Goal: Information Seeking & Learning: Learn about a topic

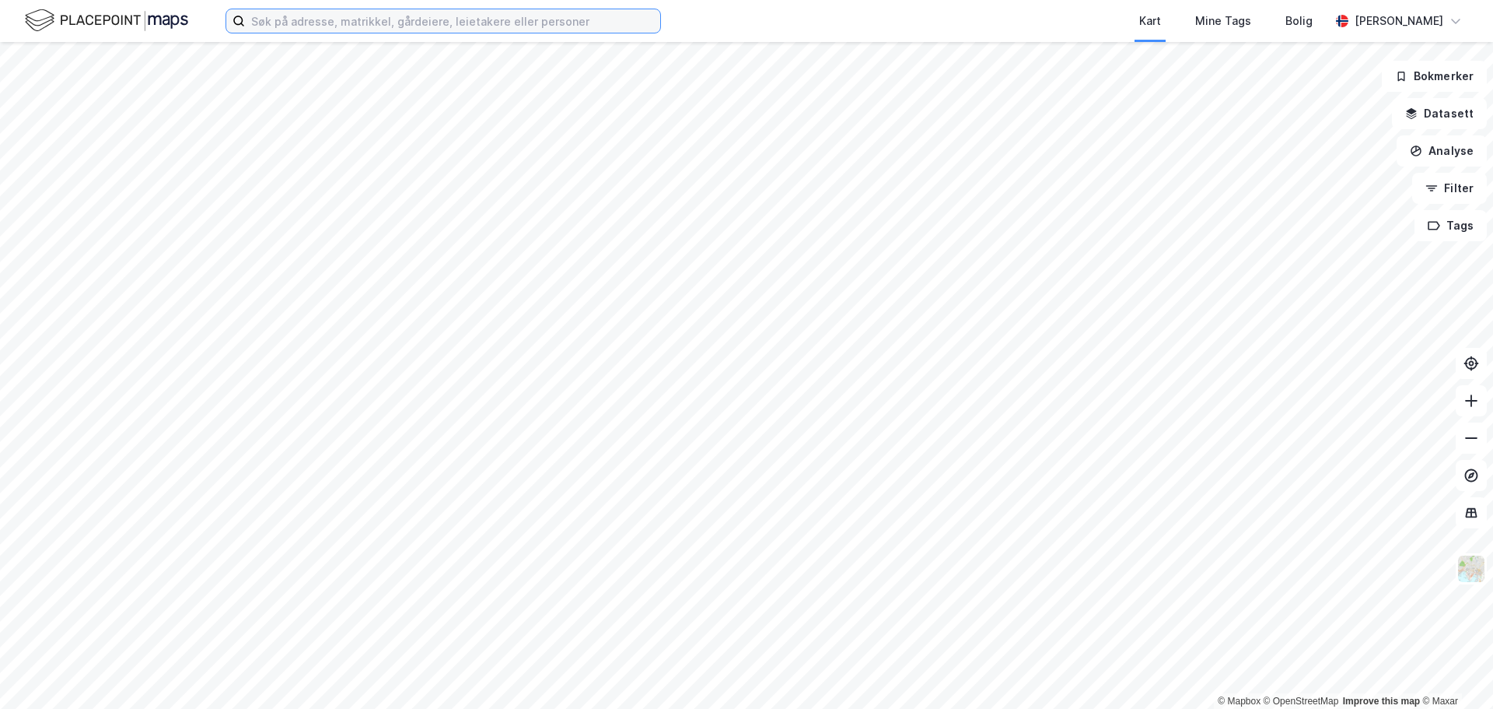
click at [404, 21] on input at bounding box center [452, 20] width 415 height 23
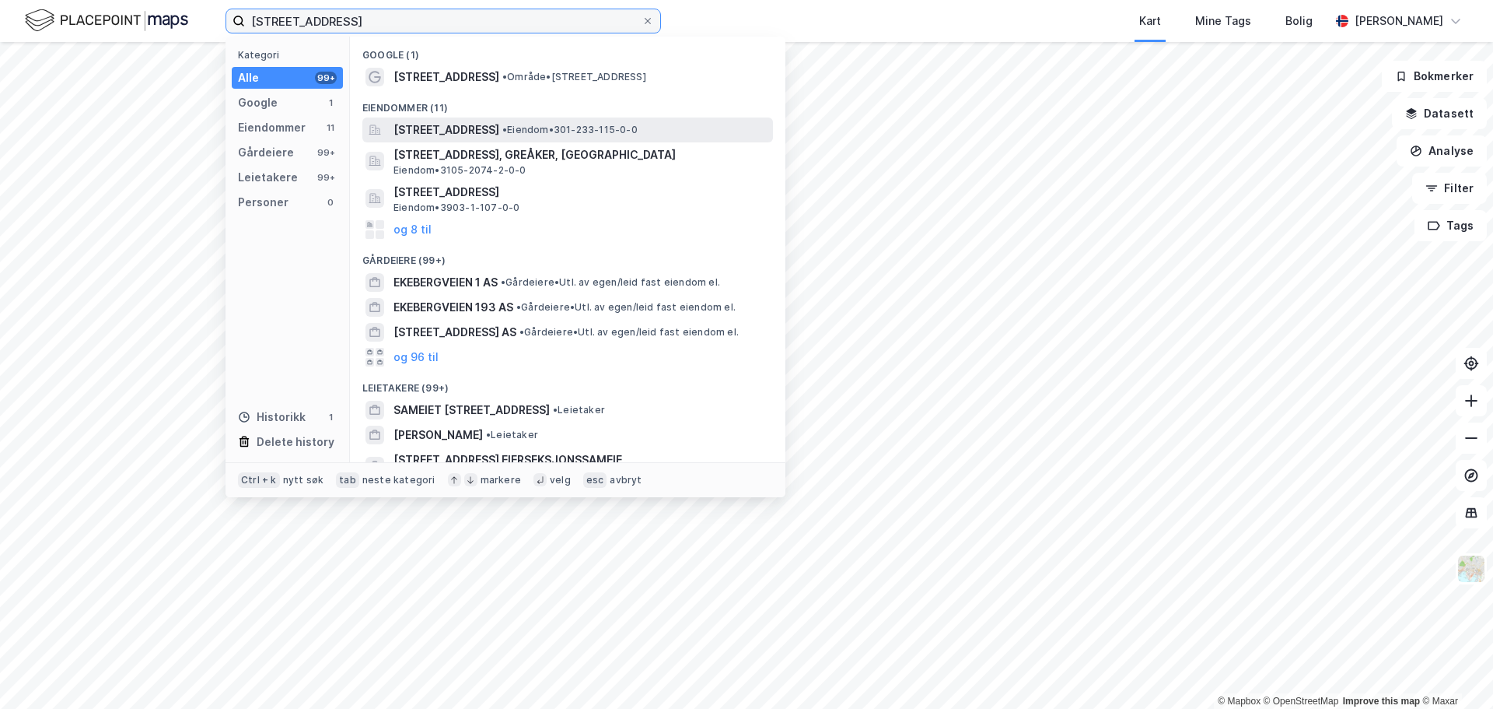
type input "[STREET_ADDRESS]"
click at [433, 129] on span "[STREET_ADDRESS]" at bounding box center [447, 130] width 106 height 19
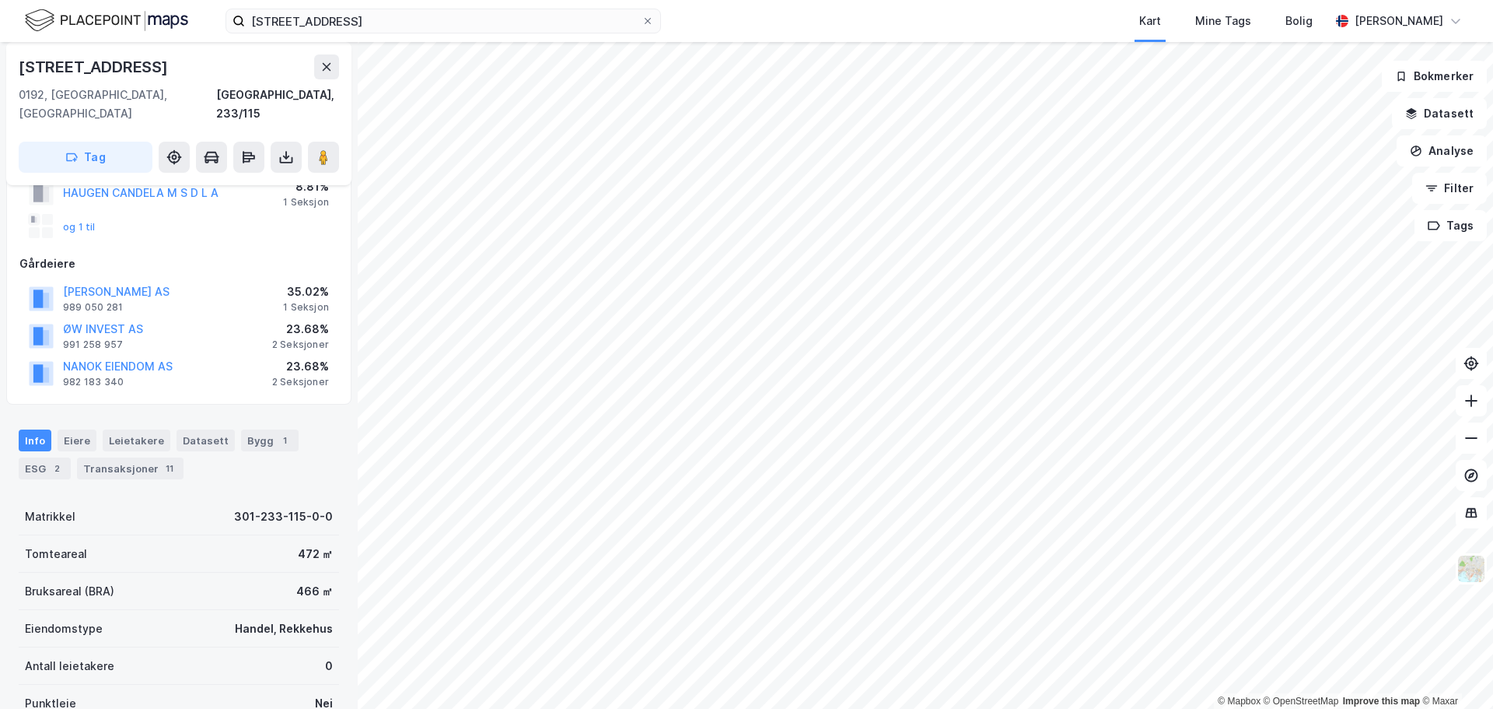
scroll to position [156, 0]
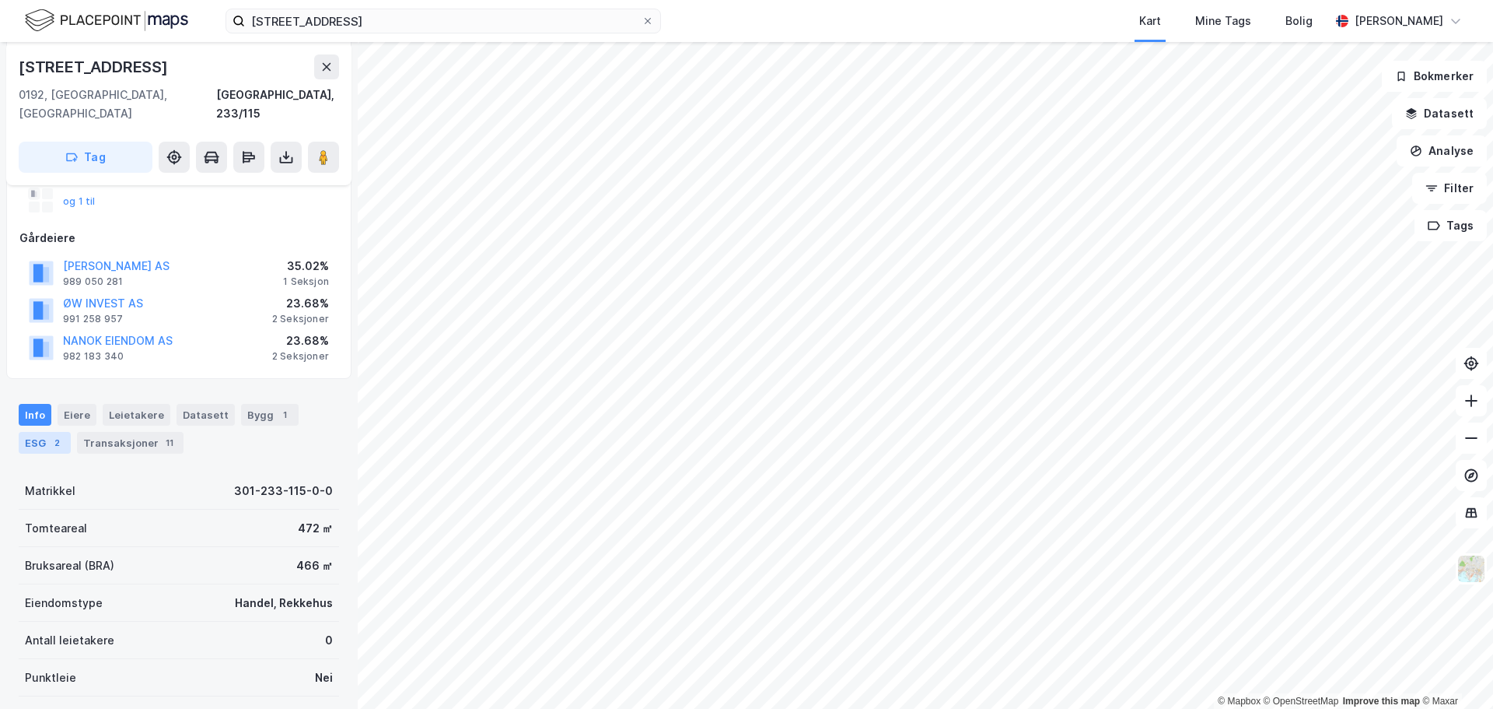
click at [37, 432] on div "ESG 2" at bounding box center [45, 443] width 52 height 22
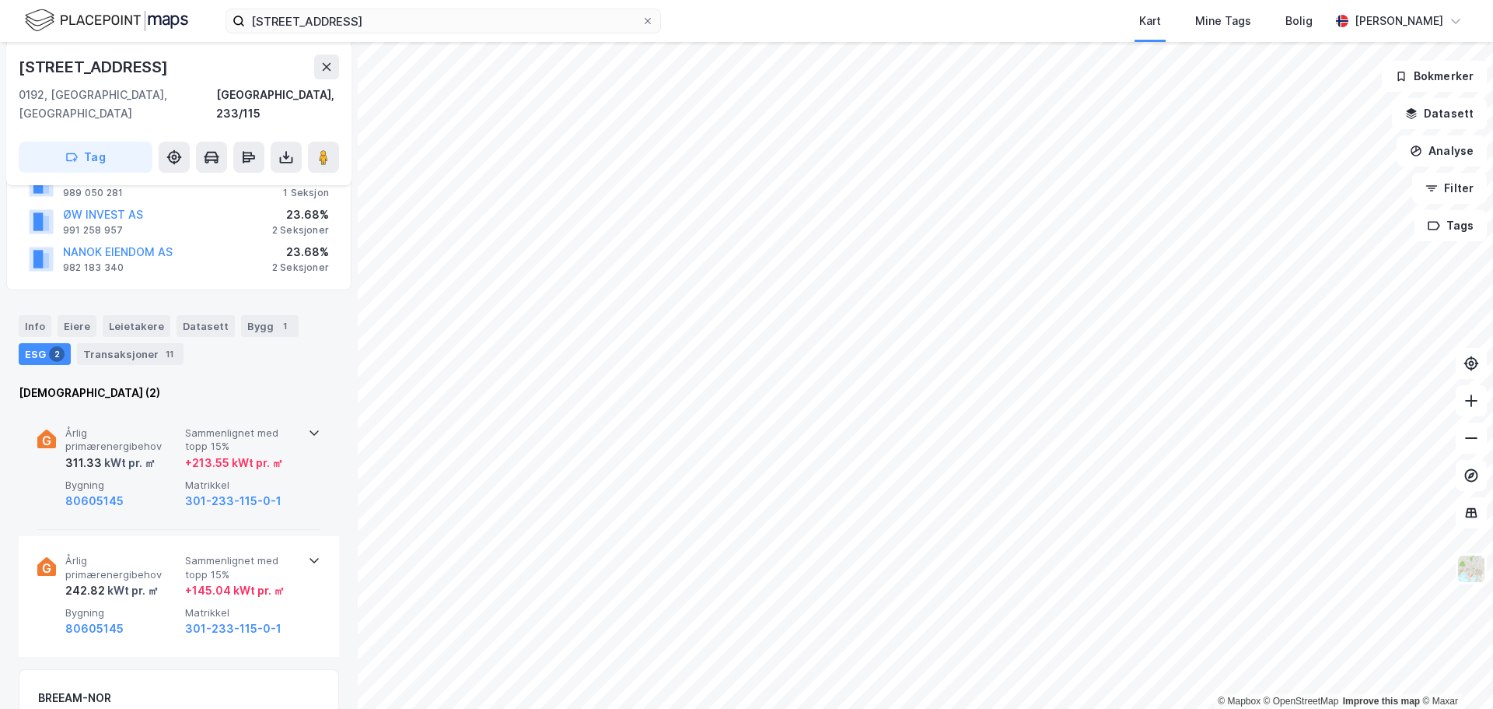
scroll to position [233, 0]
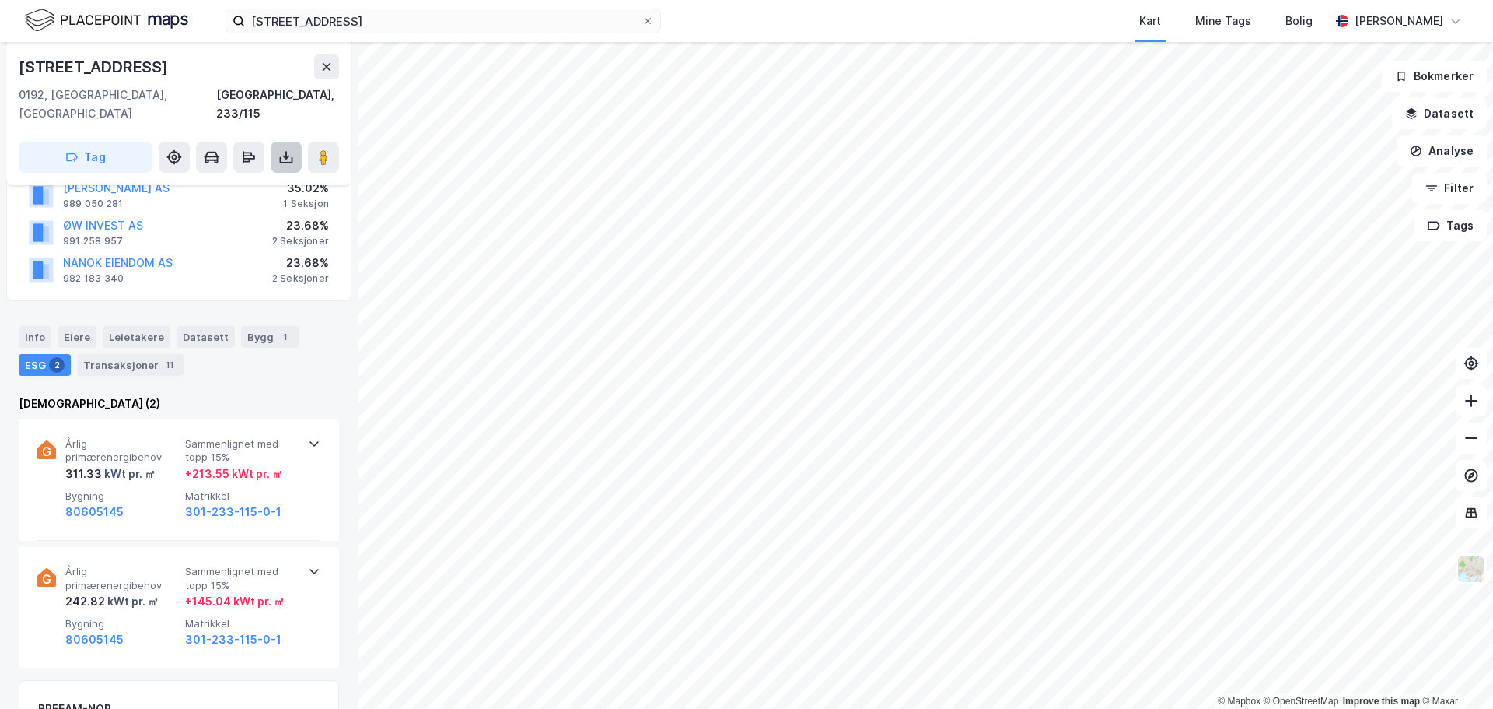
click at [281, 157] on icon at bounding box center [286, 160] width 13 height 6
click at [311, 441] on icon at bounding box center [314, 443] width 9 height 5
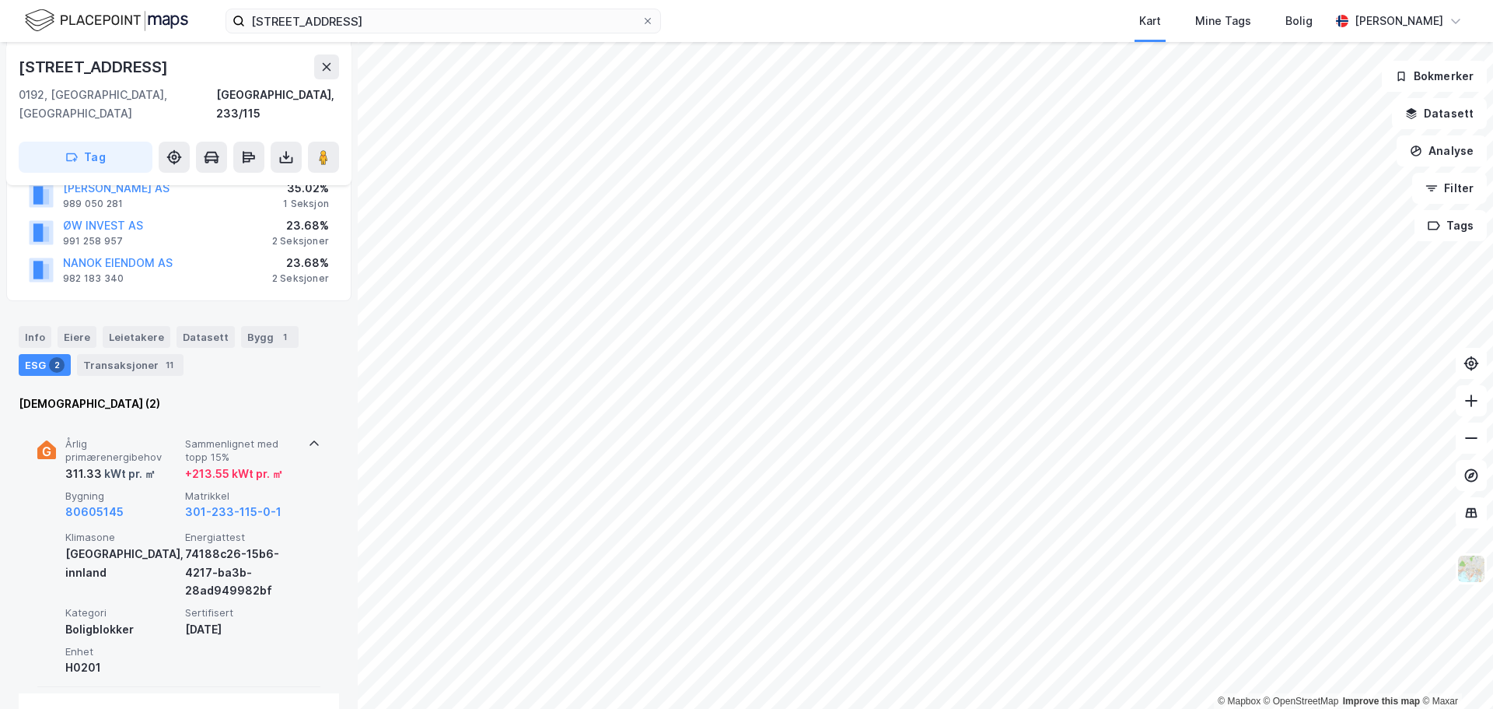
click at [311, 440] on icon at bounding box center [314, 442] width 9 height 5
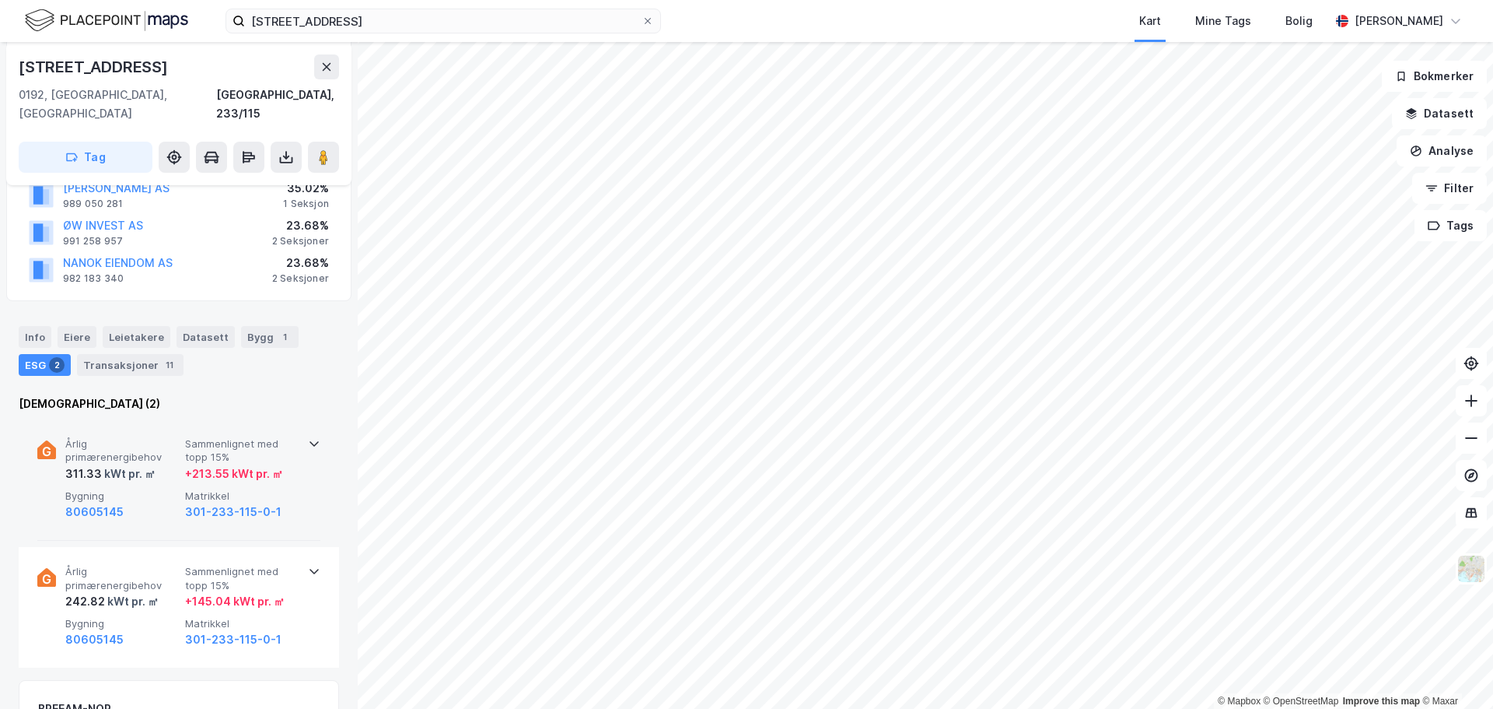
scroll to position [311, 0]
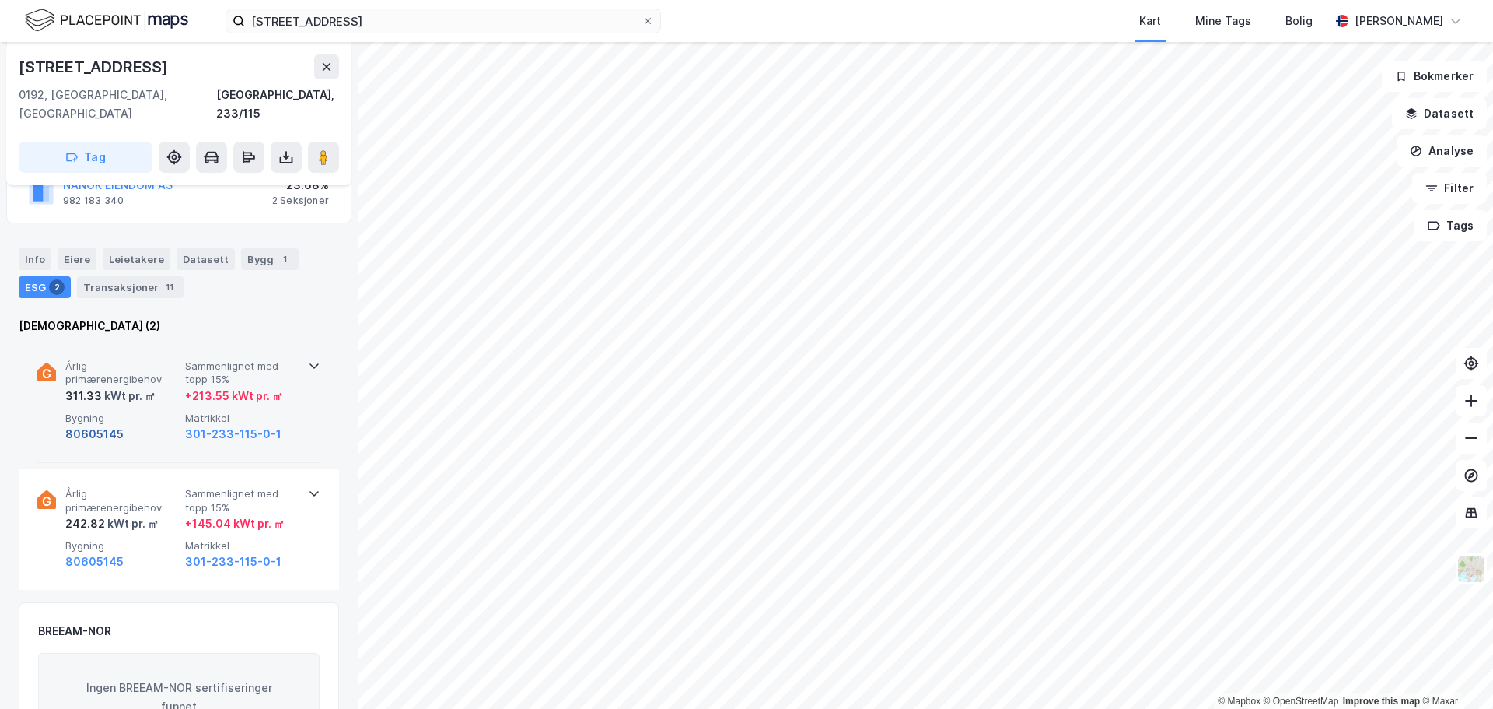
click at [103, 425] on button "80605145" at bounding box center [94, 434] width 58 height 19
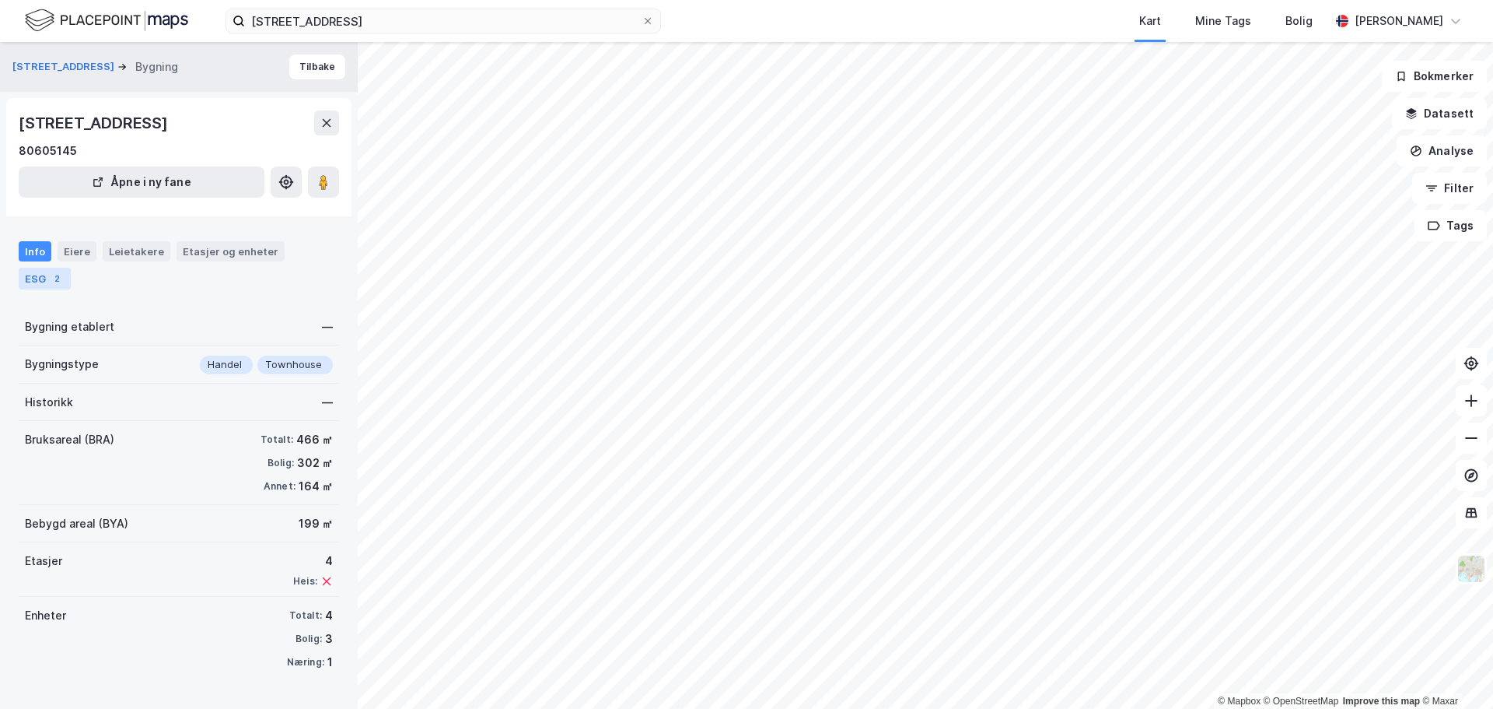
click at [43, 277] on div "ESG 2" at bounding box center [45, 279] width 52 height 22
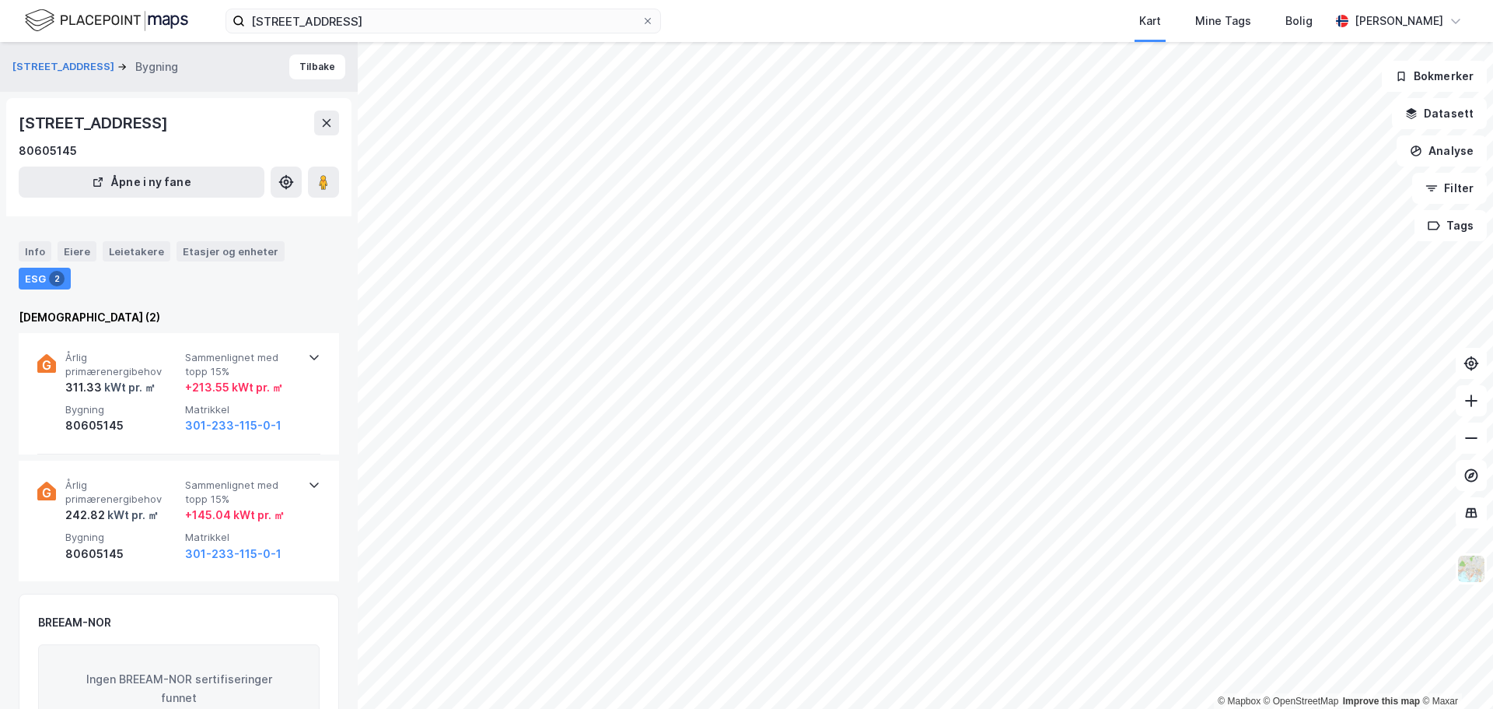
click at [43, 313] on div "[DEMOGRAPHIC_DATA] (2)" at bounding box center [179, 317] width 320 height 19
click at [79, 251] on div "Eiere" at bounding box center [77, 251] width 39 height 20
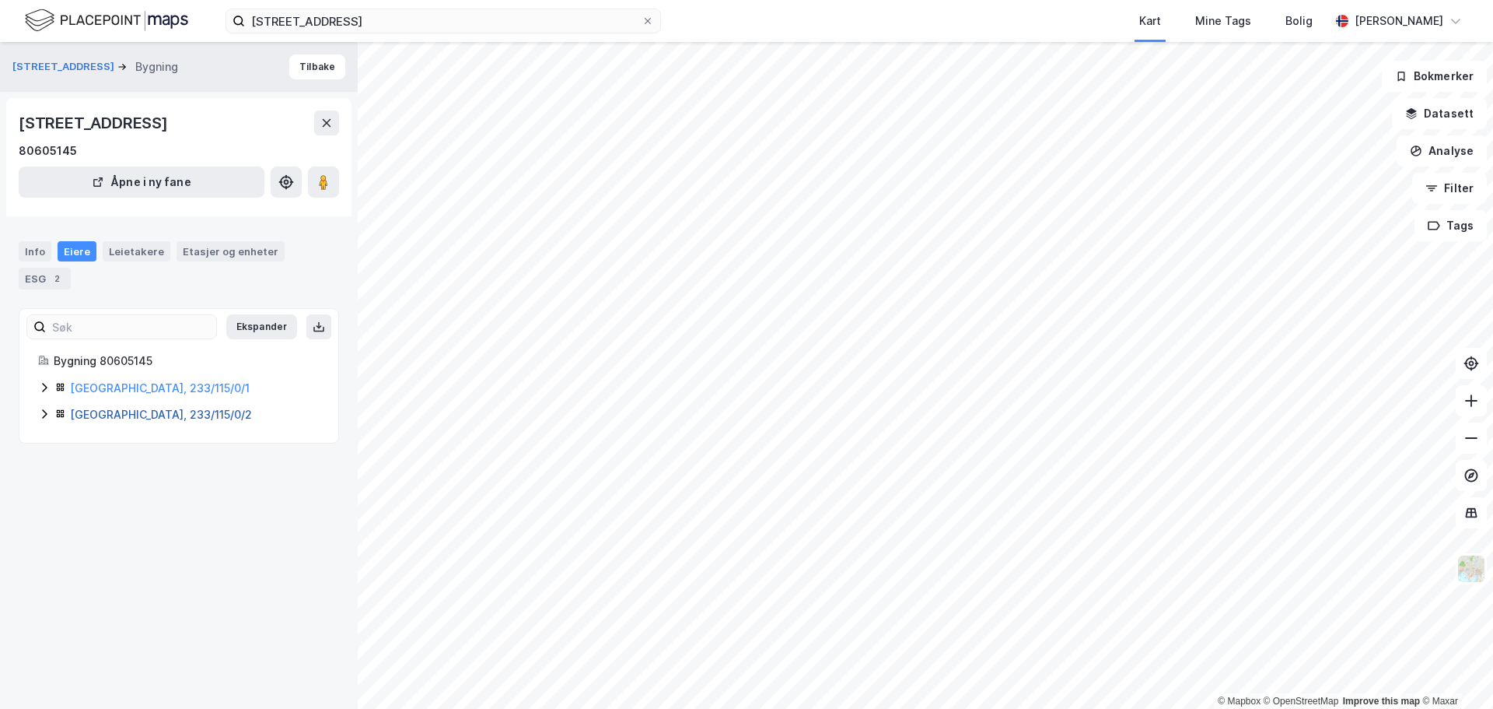
click at [110, 415] on link "[GEOGRAPHIC_DATA], 233/115/0/2" at bounding box center [161, 414] width 182 height 13
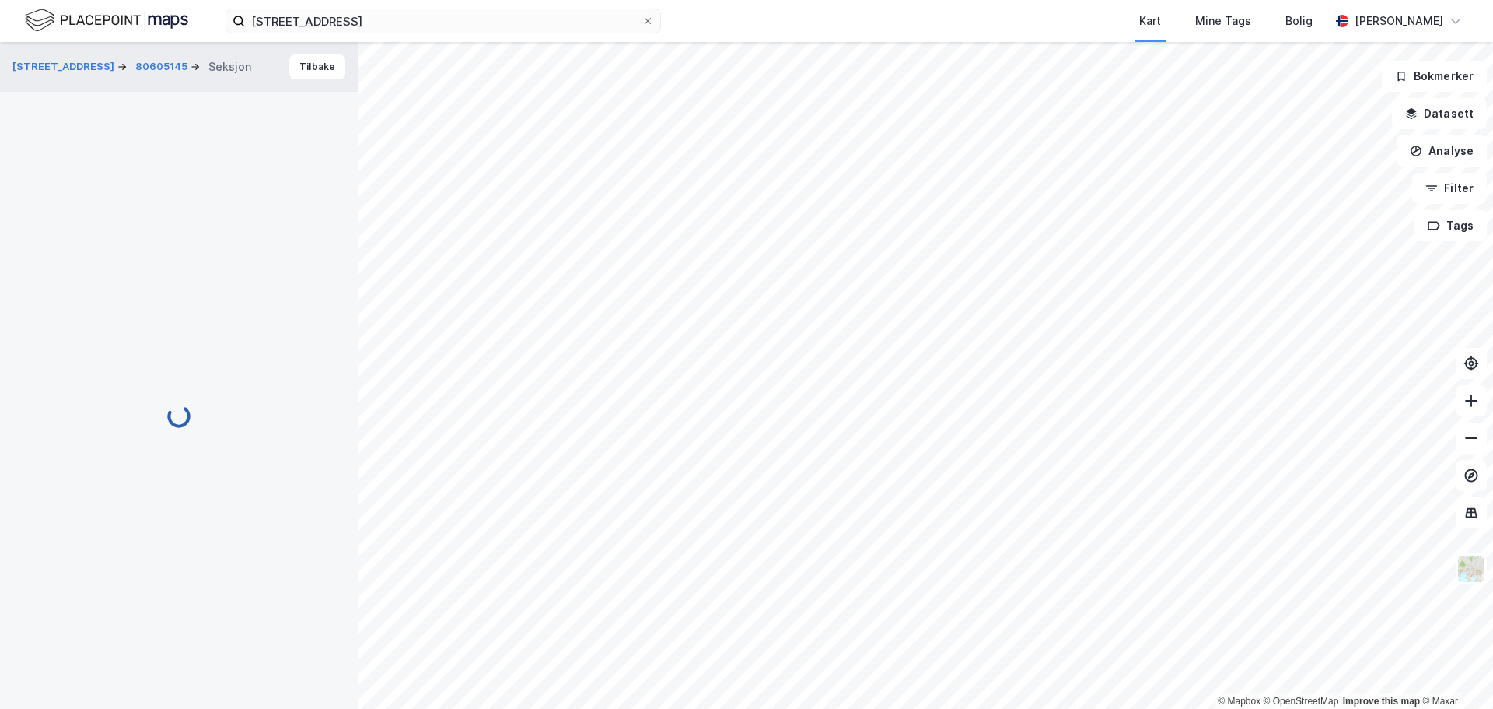
scroll to position [2, 0]
